Goal: Book appointment/travel/reservation

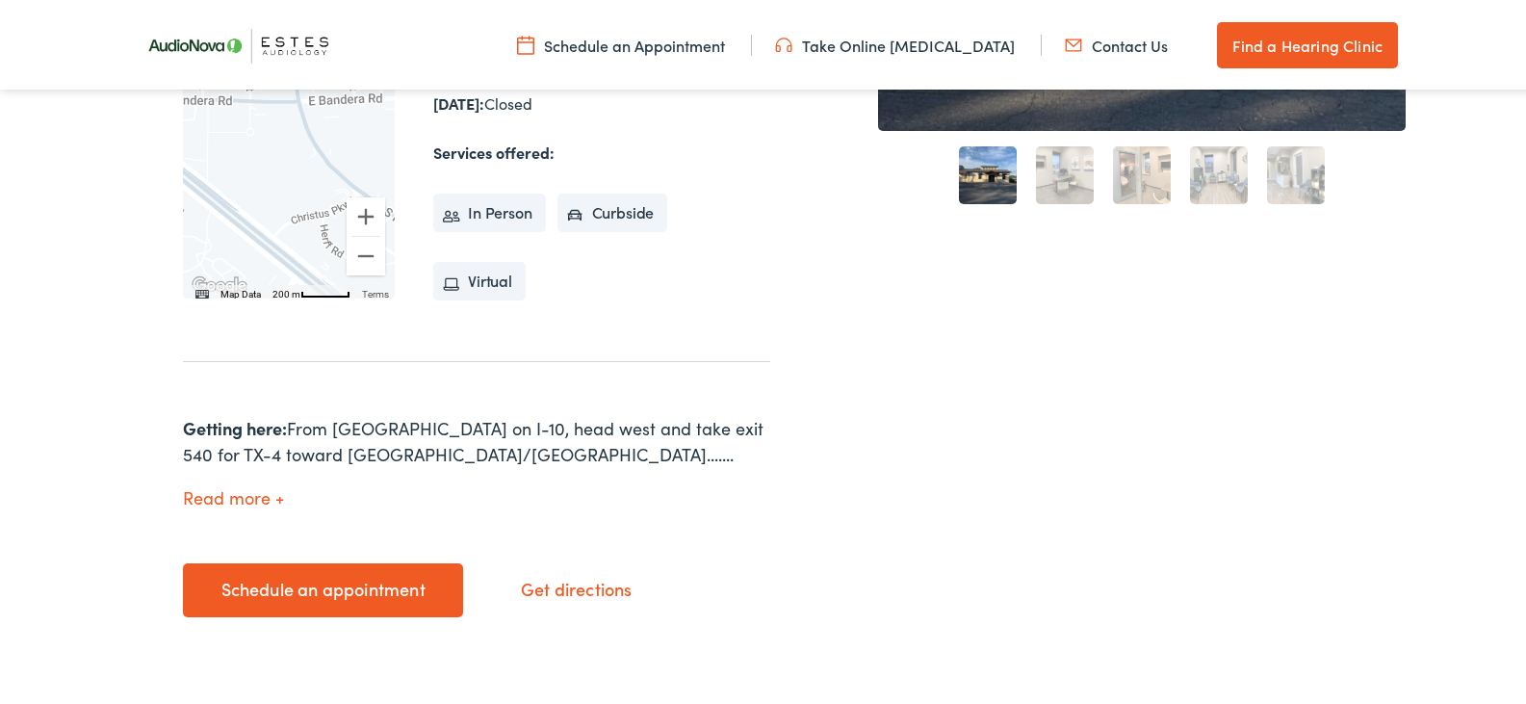
scroll to position [672, 0]
click at [1292, 52] on link "Find a Hearing Clinic" at bounding box center [1307, 42] width 181 height 46
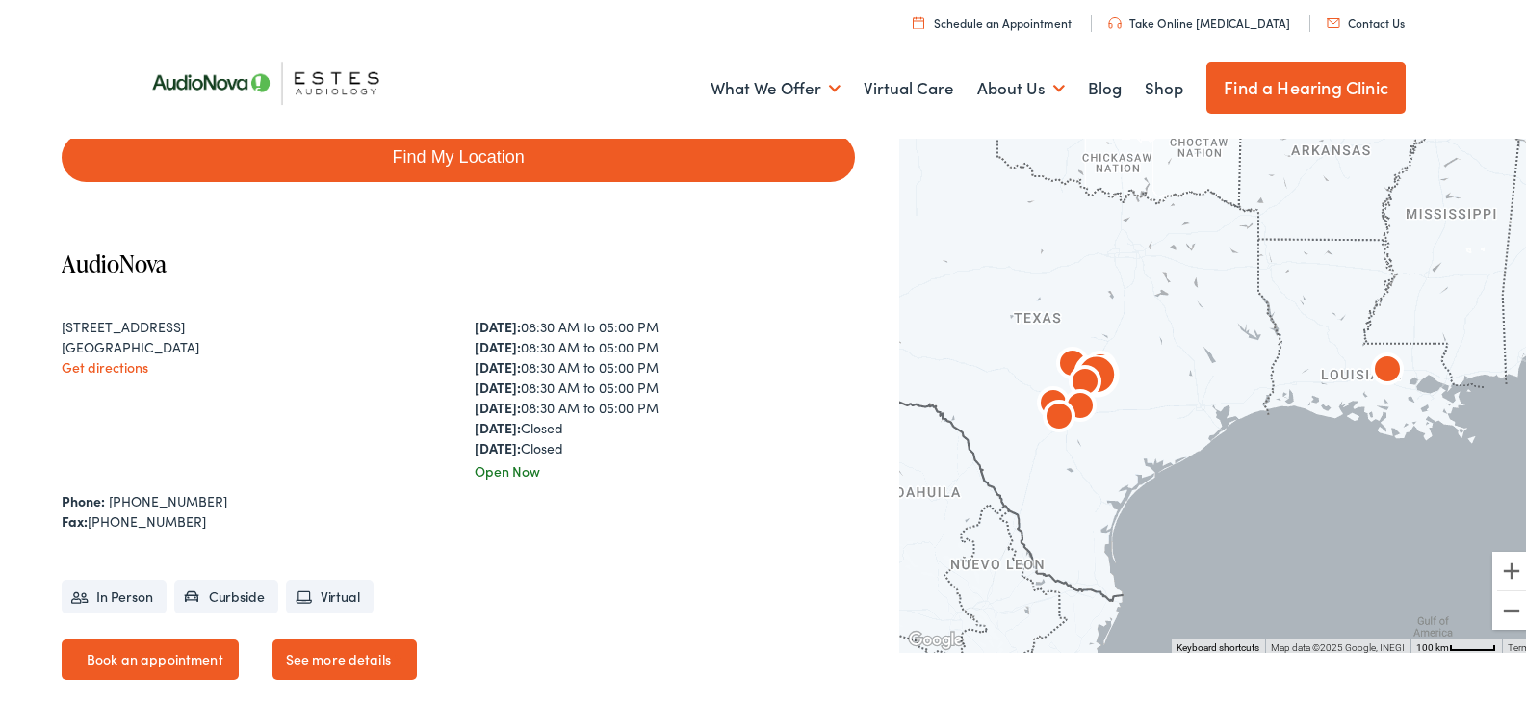
scroll to position [378, 0]
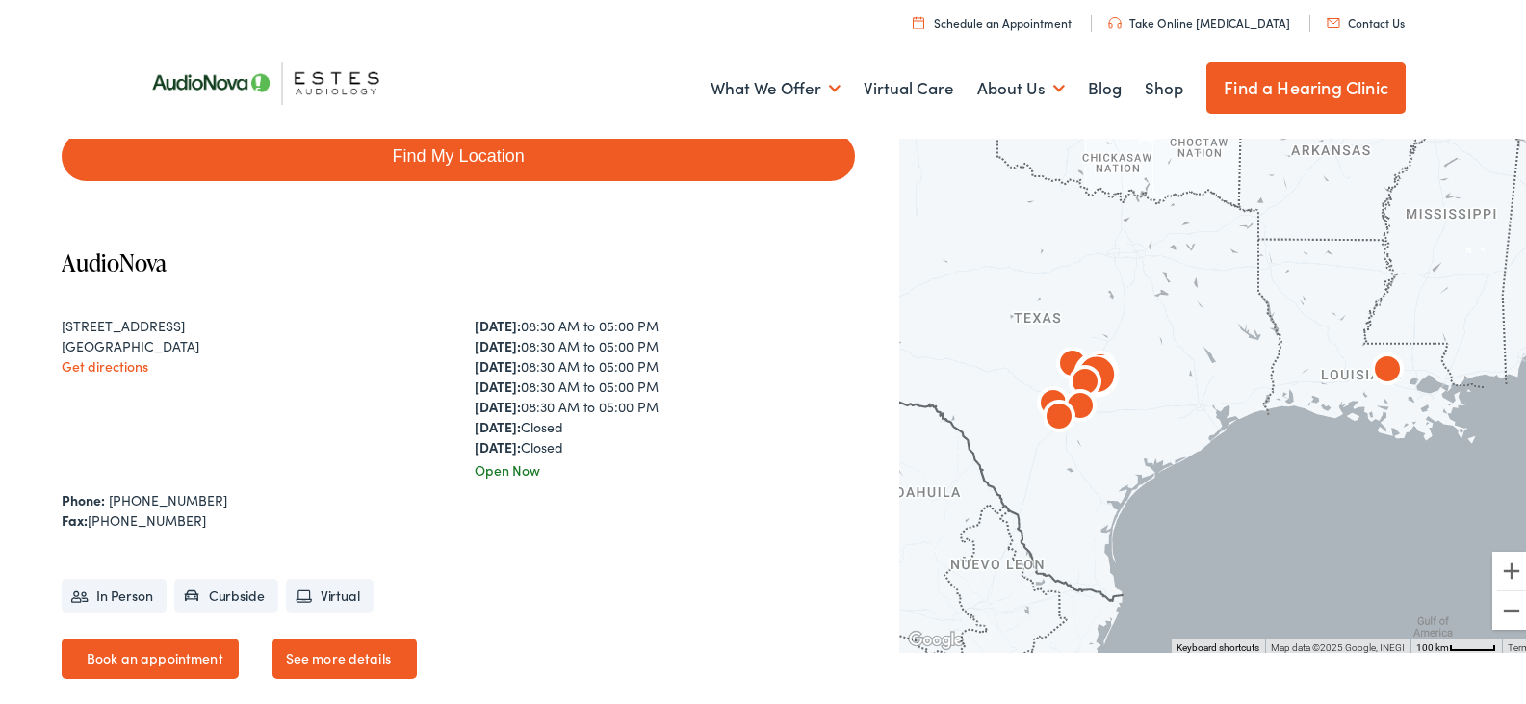
click at [187, 648] on link "Book an appointment" at bounding box center [150, 655] width 177 height 40
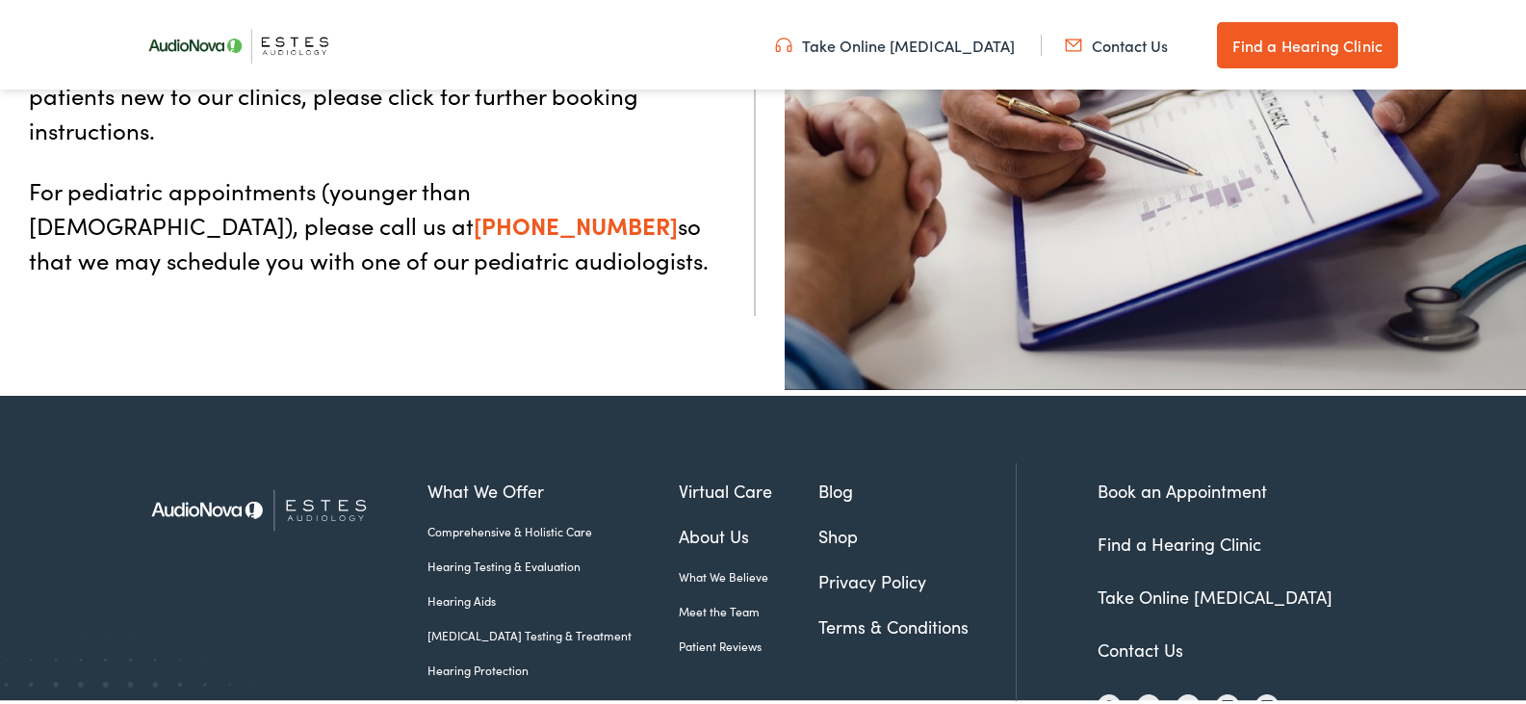
scroll to position [672, 0]
